Goal: Information Seeking & Learning: Learn about a topic

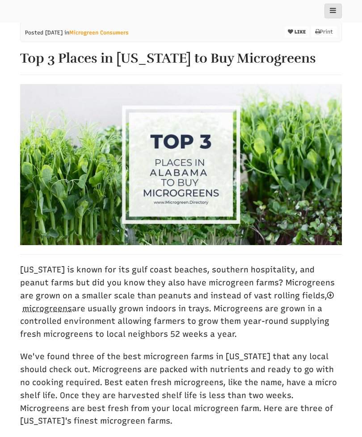
scroll to position [158, 0]
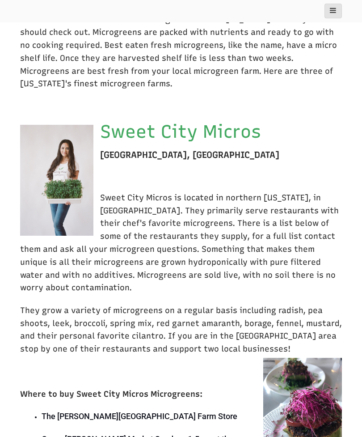
select select "Language Translate Widget"
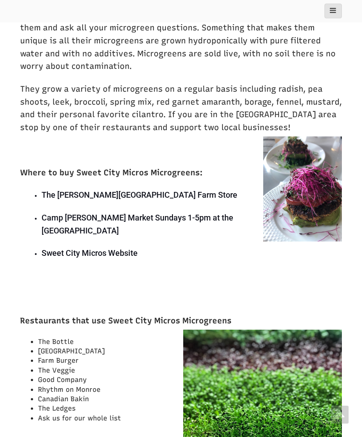
scroll to position [686, 0]
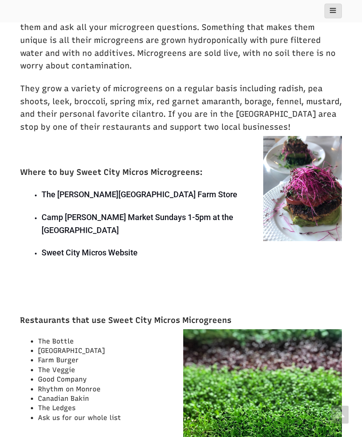
click at [126, 246] on p "Sweet City Micros Website" at bounding box center [149, 252] width 215 height 13
click at [107, 246] on p "Sweet City Micros Website" at bounding box center [149, 252] width 215 height 13
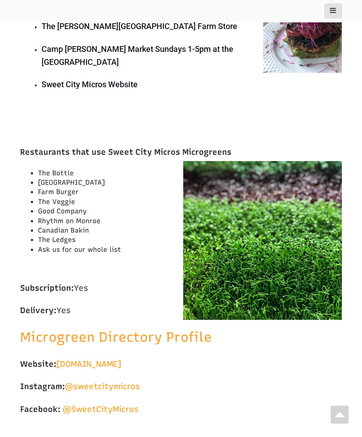
scroll to position [855, 0]
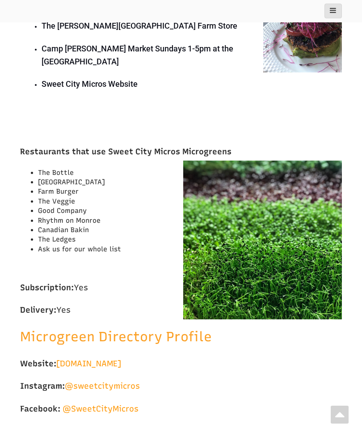
click at [121, 359] on link "[DOMAIN_NAME]" at bounding box center [88, 364] width 65 height 10
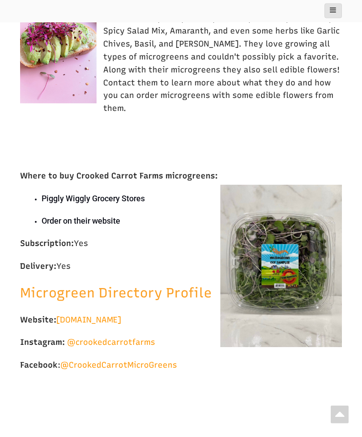
scroll to position [1537, 0]
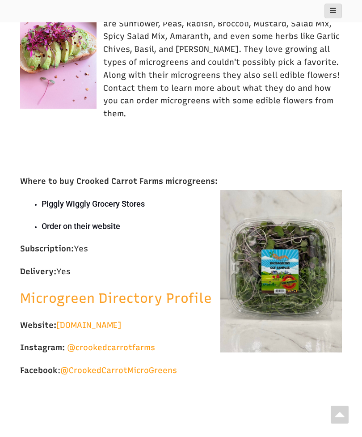
click at [121, 320] on link "[DOMAIN_NAME]" at bounding box center [88, 325] width 65 height 10
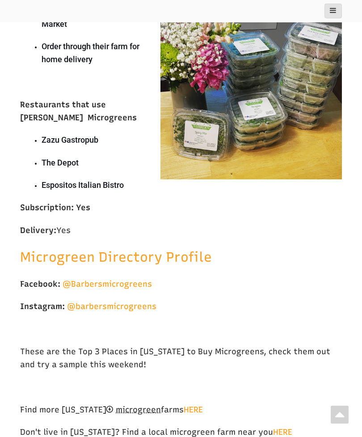
scroll to position [2383, 0]
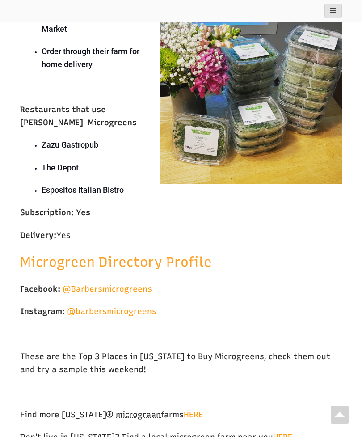
click at [190, 409] on link "HERE" at bounding box center [193, 414] width 19 height 10
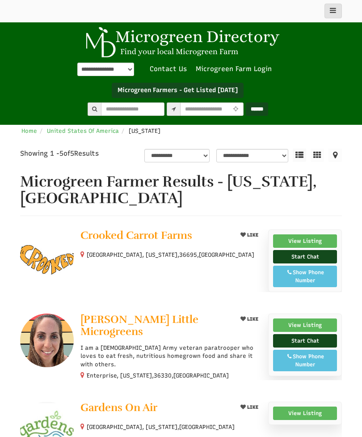
click at [309, 323] on link "View Listing" at bounding box center [305, 324] width 64 height 13
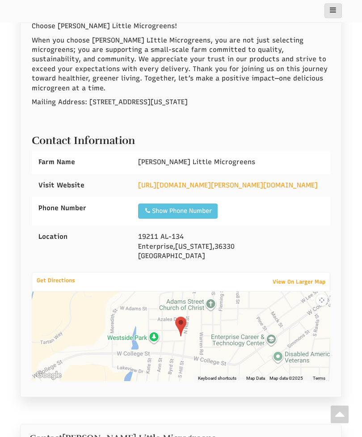
scroll to position [930, 0]
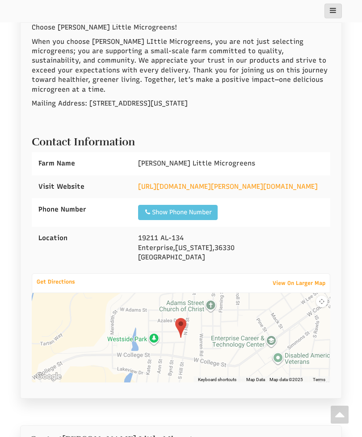
click at [242, 182] on link "https://www.facebook.com/tracy.l.lee007" at bounding box center [228, 186] width 180 height 8
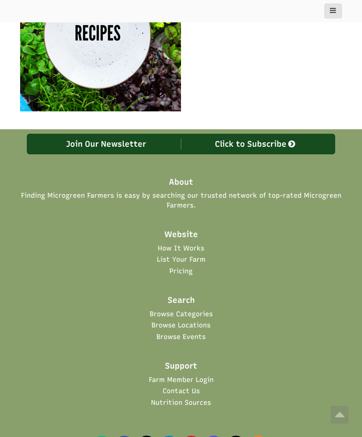
scroll to position [1736, 0]
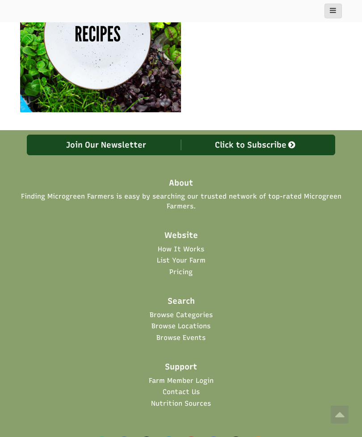
click at [202, 310] on link "Browse Categories" at bounding box center [181, 314] width 63 height 9
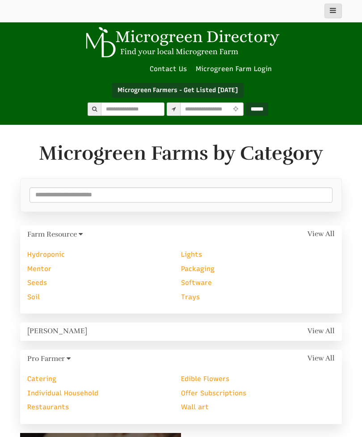
select select "Language Translate Widget"
